Goal: Transaction & Acquisition: Purchase product/service

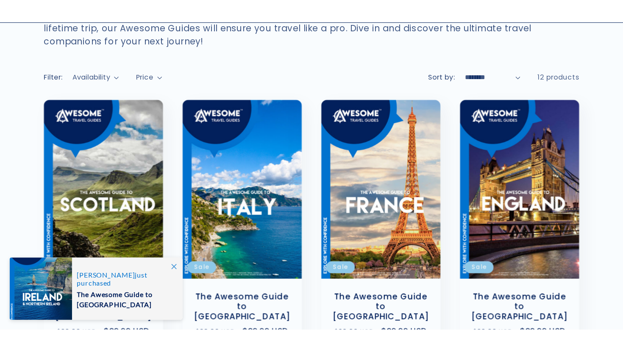
scroll to position [127, 0]
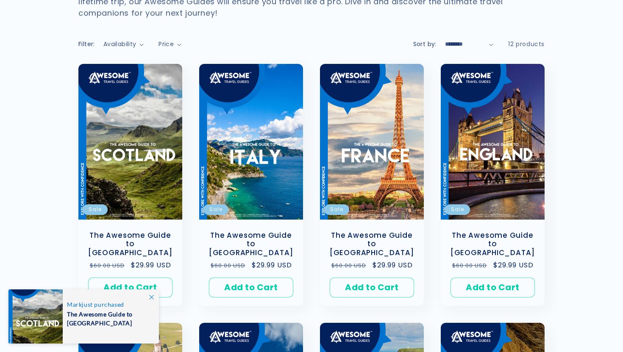
click at [150, 267] on icon at bounding box center [151, 297] width 5 height 5
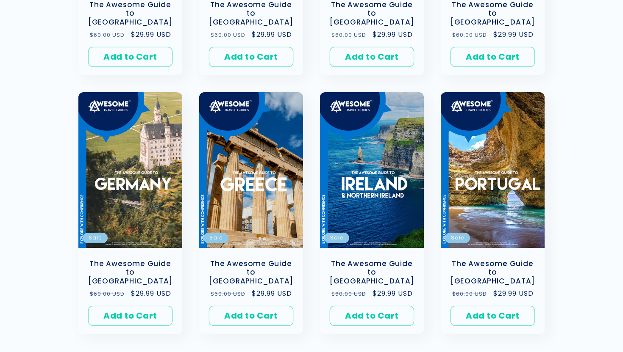
scroll to position [360, 0]
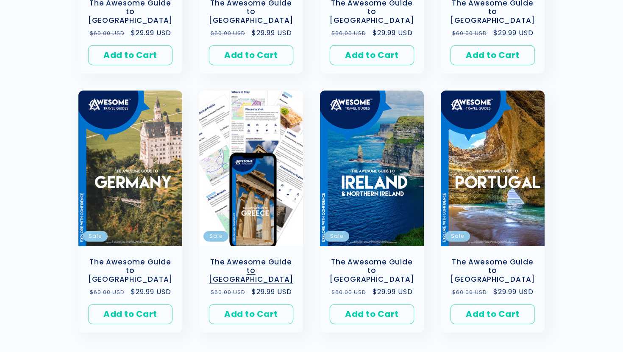
click at [255, 258] on link "The Awesome Guide to Greece" at bounding box center [251, 271] width 87 height 26
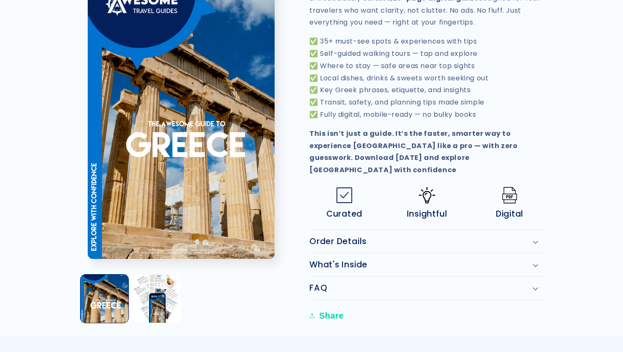
scroll to position [389, 0]
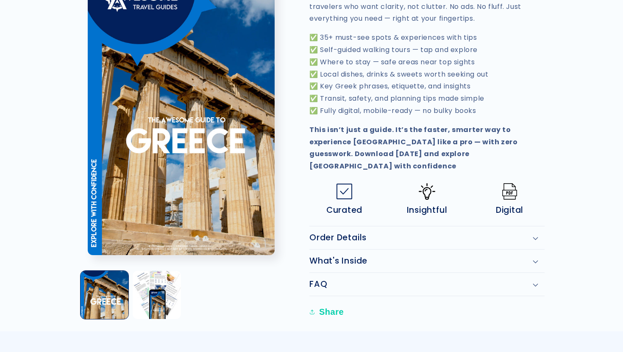
click at [340, 233] on h2 "Order Details" at bounding box center [337, 238] width 57 height 10
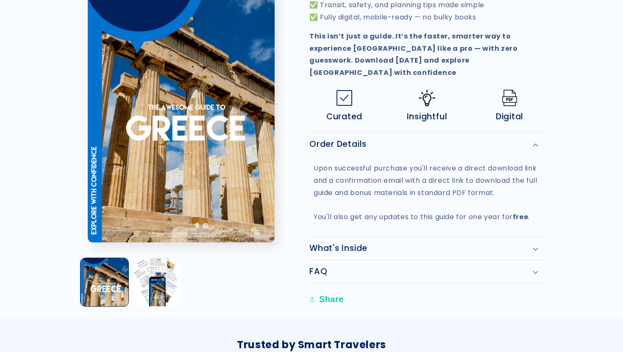
scroll to position [489, 0]
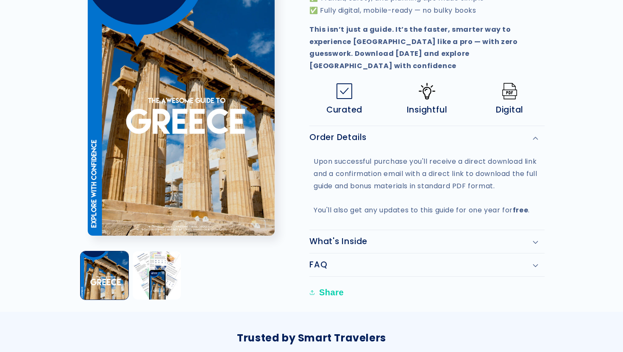
click at [344, 237] on h2 "What's Inside" at bounding box center [338, 242] width 58 height 10
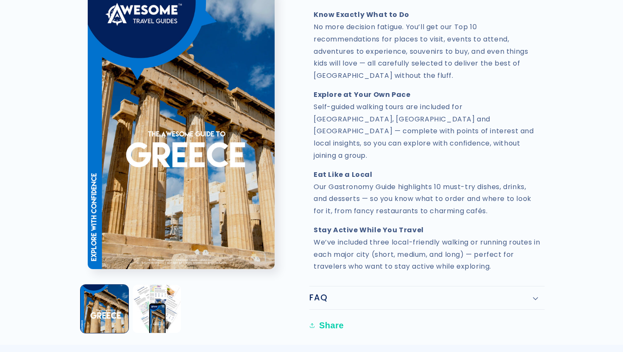
scroll to position [932, 0]
click at [330, 293] on div "FAQ" at bounding box center [426, 298] width 235 height 10
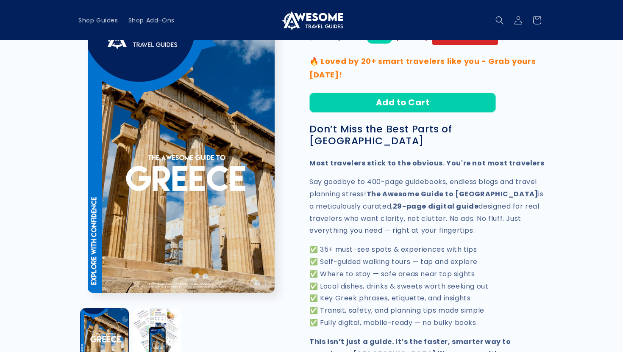
scroll to position [0, 0]
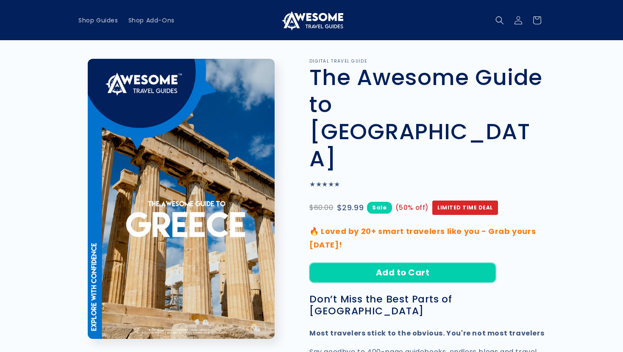
click at [414, 263] on button "Add to Cart" at bounding box center [402, 273] width 186 height 20
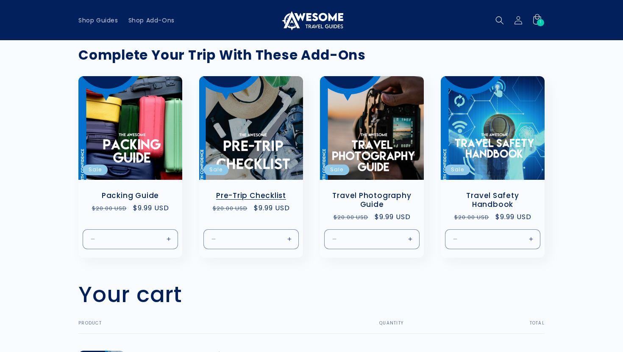
click at [268, 191] on link "Pre-Trip Checklist" at bounding box center [251, 195] width 87 height 9
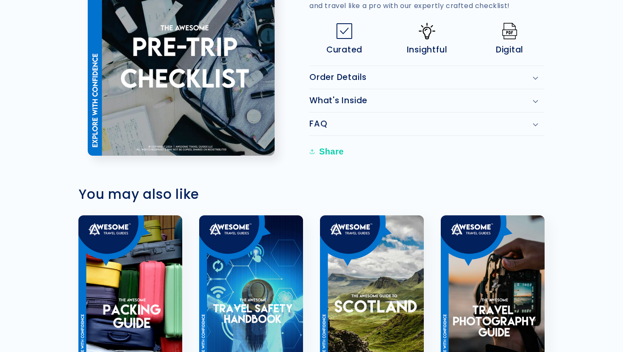
scroll to position [341, 0]
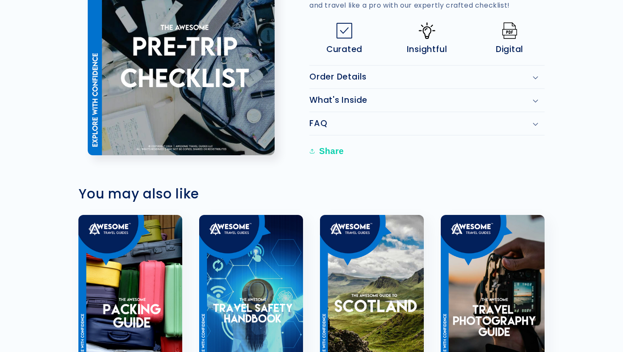
click at [358, 99] on h2 "What's Inside" at bounding box center [338, 100] width 58 height 10
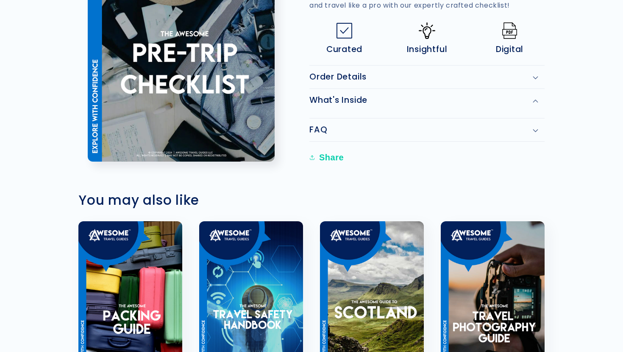
click at [359, 102] on h2 "What's Inside" at bounding box center [338, 100] width 58 height 10
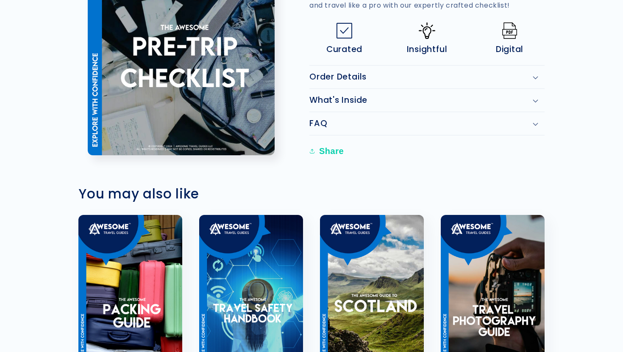
click at [359, 102] on h2 "What's Inside" at bounding box center [338, 100] width 58 height 10
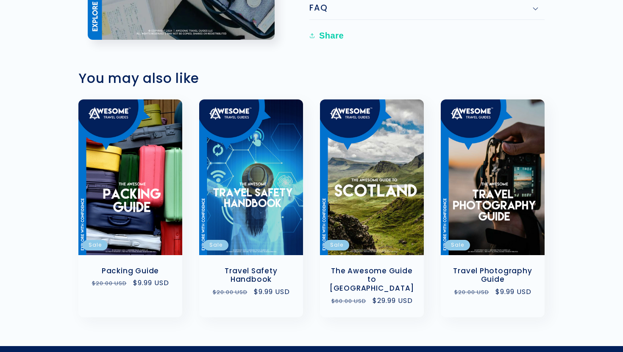
scroll to position [473, 0]
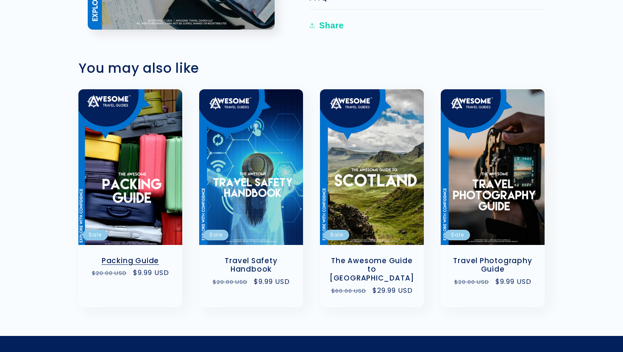
click at [145, 256] on link "Packing Guide" at bounding box center [130, 260] width 87 height 9
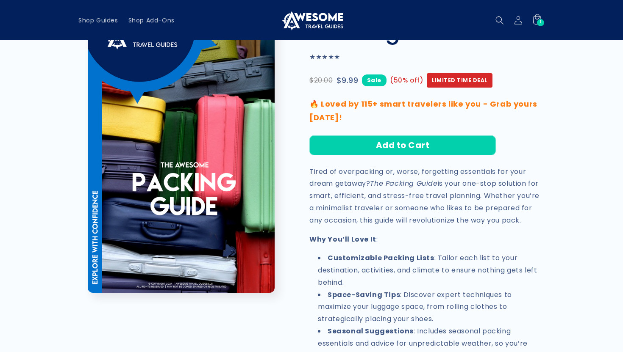
scroll to position [20, 0]
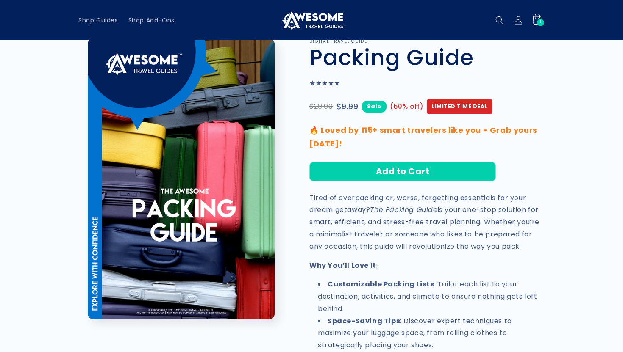
click at [537, 22] on div "1 1 item" at bounding box center [540, 22] width 7 height 7
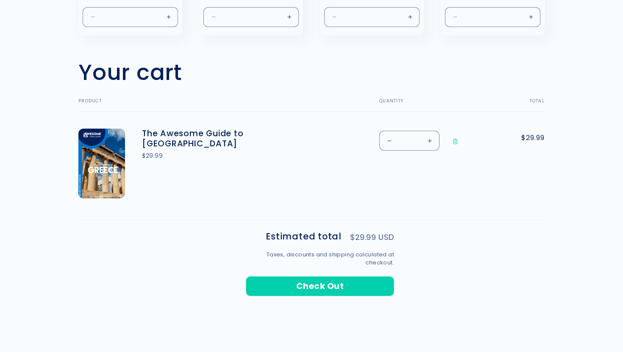
scroll to position [298, 0]
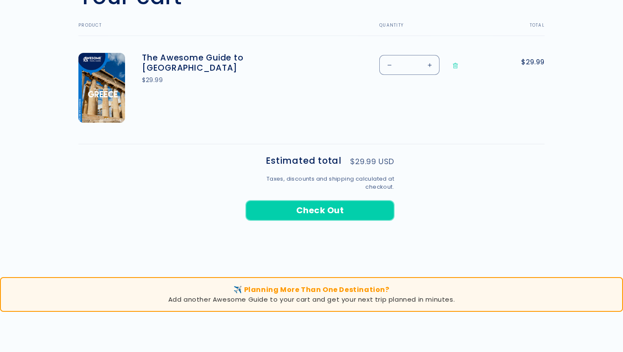
click at [327, 208] on button "Check Out" at bounding box center [320, 211] width 148 height 20
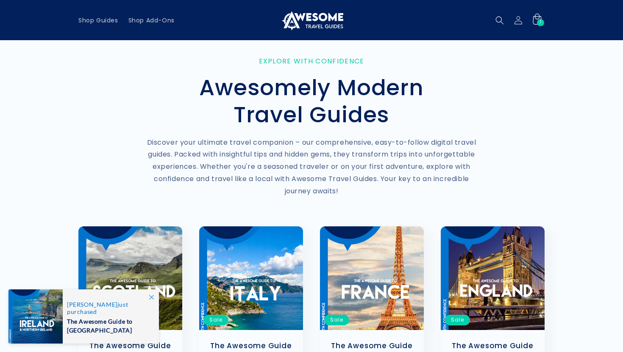
click at [540, 19] on span "1" at bounding box center [541, 22] width 2 height 7
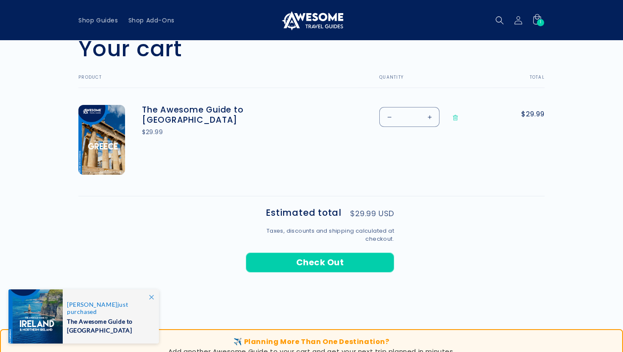
scroll to position [247, 0]
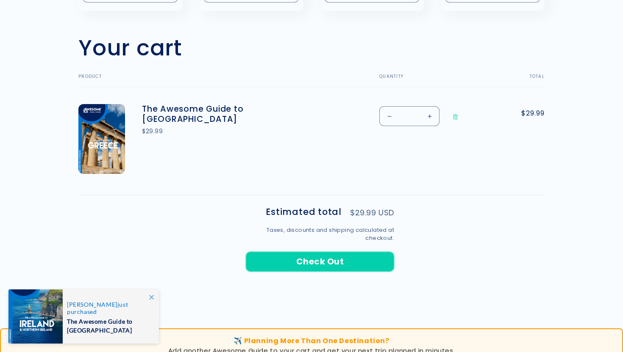
click at [330, 260] on button "Check Out" at bounding box center [320, 262] width 148 height 20
